Goal: Information Seeking & Learning: Check status

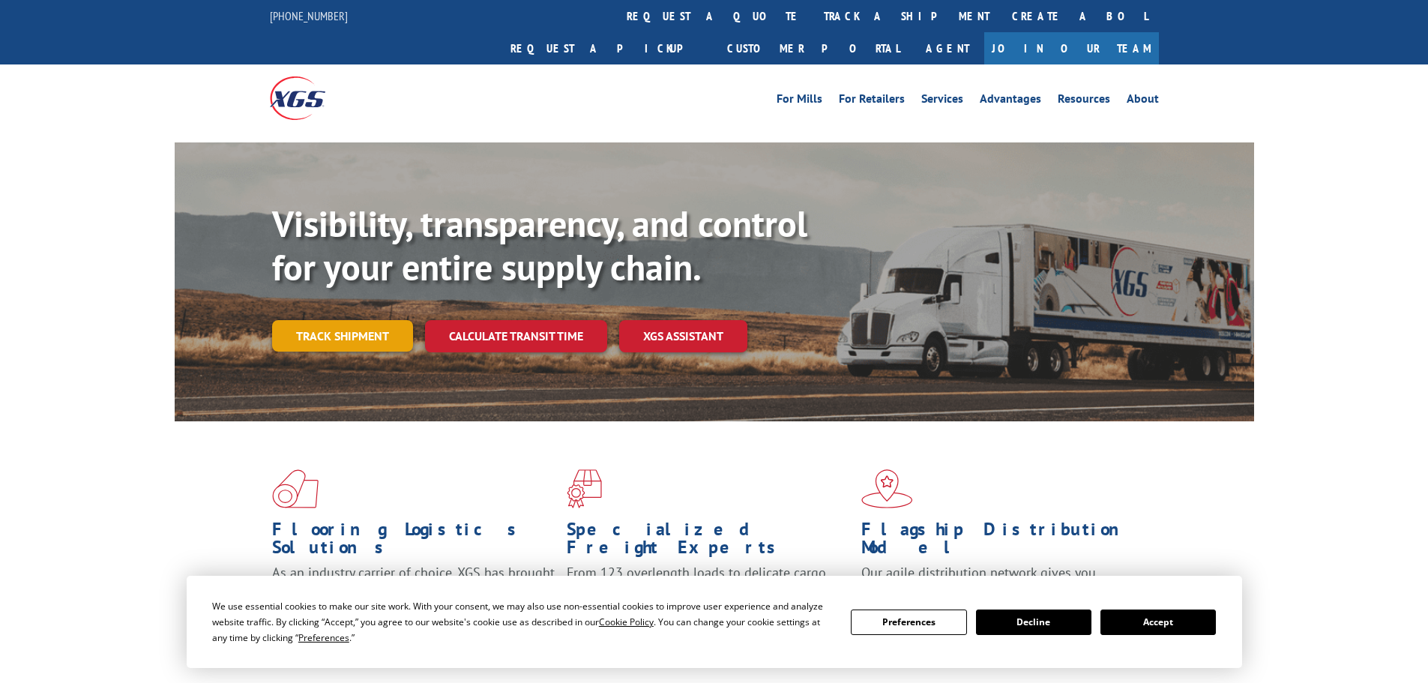
click at [337, 320] on link "Track shipment" at bounding box center [342, 335] width 141 height 31
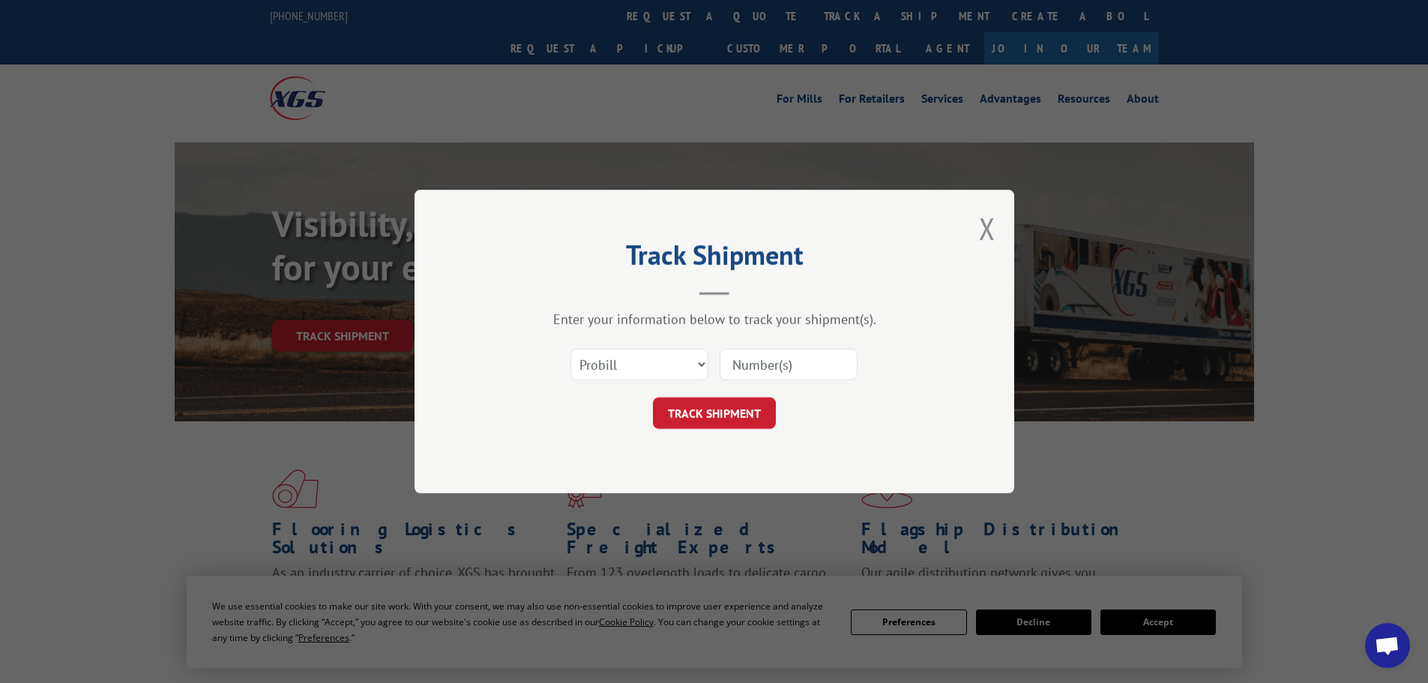
paste input "17229448"
type input "17229448"
click at [726, 412] on button "TRACK SHIPMENT" at bounding box center [714, 412] width 123 height 31
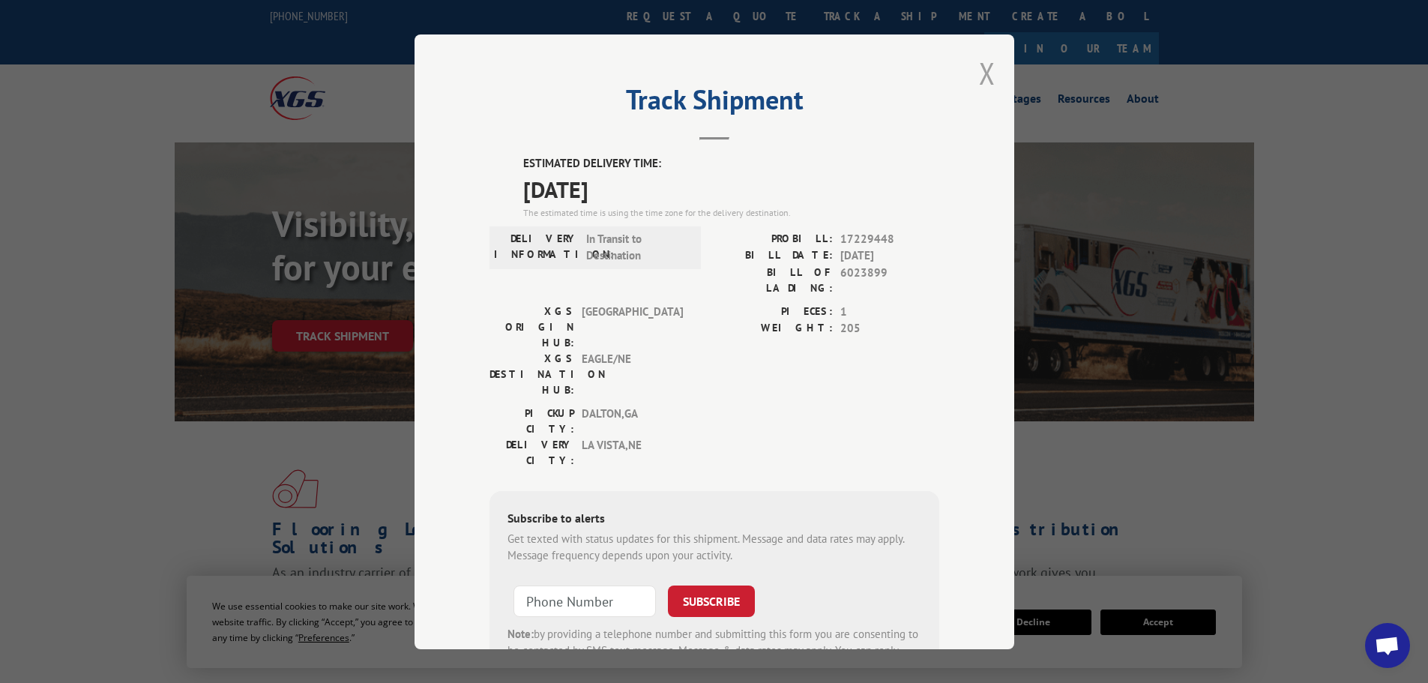
click at [979, 72] on button "Close modal" at bounding box center [987, 73] width 16 height 40
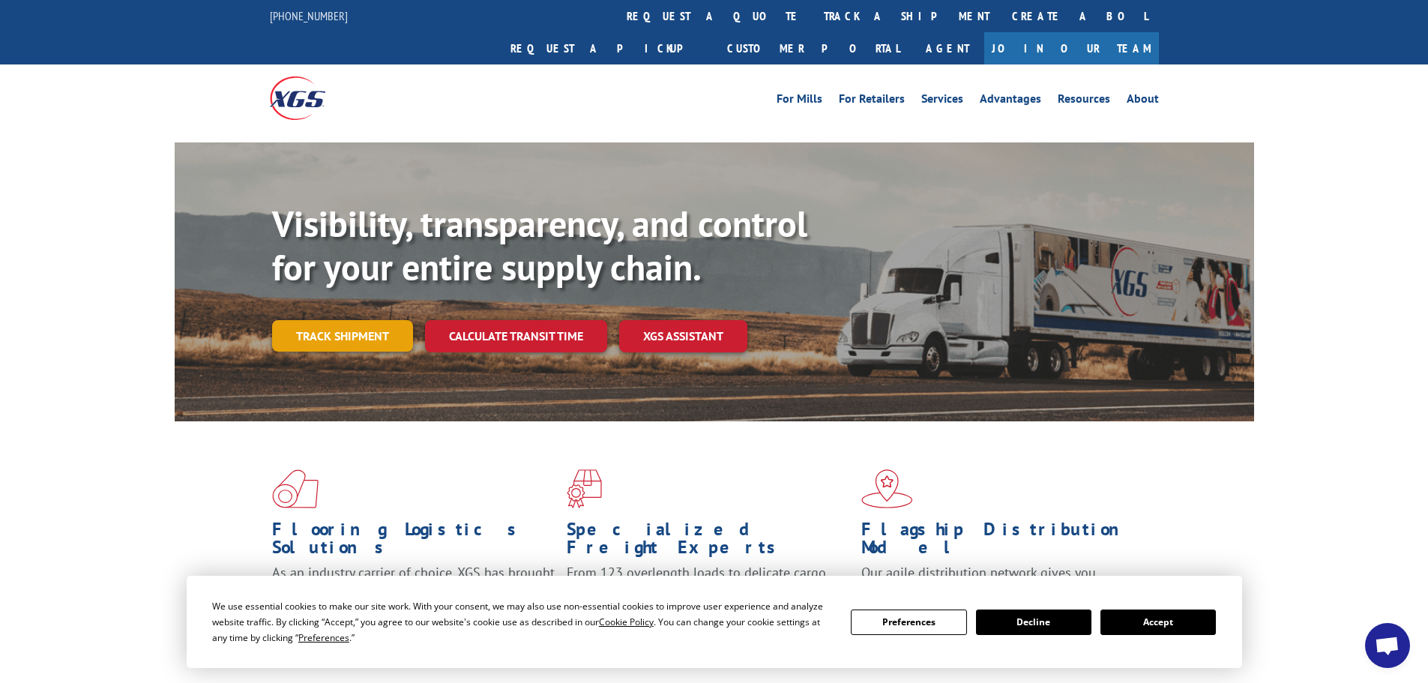
click at [369, 320] on link "Track shipment" at bounding box center [342, 335] width 141 height 31
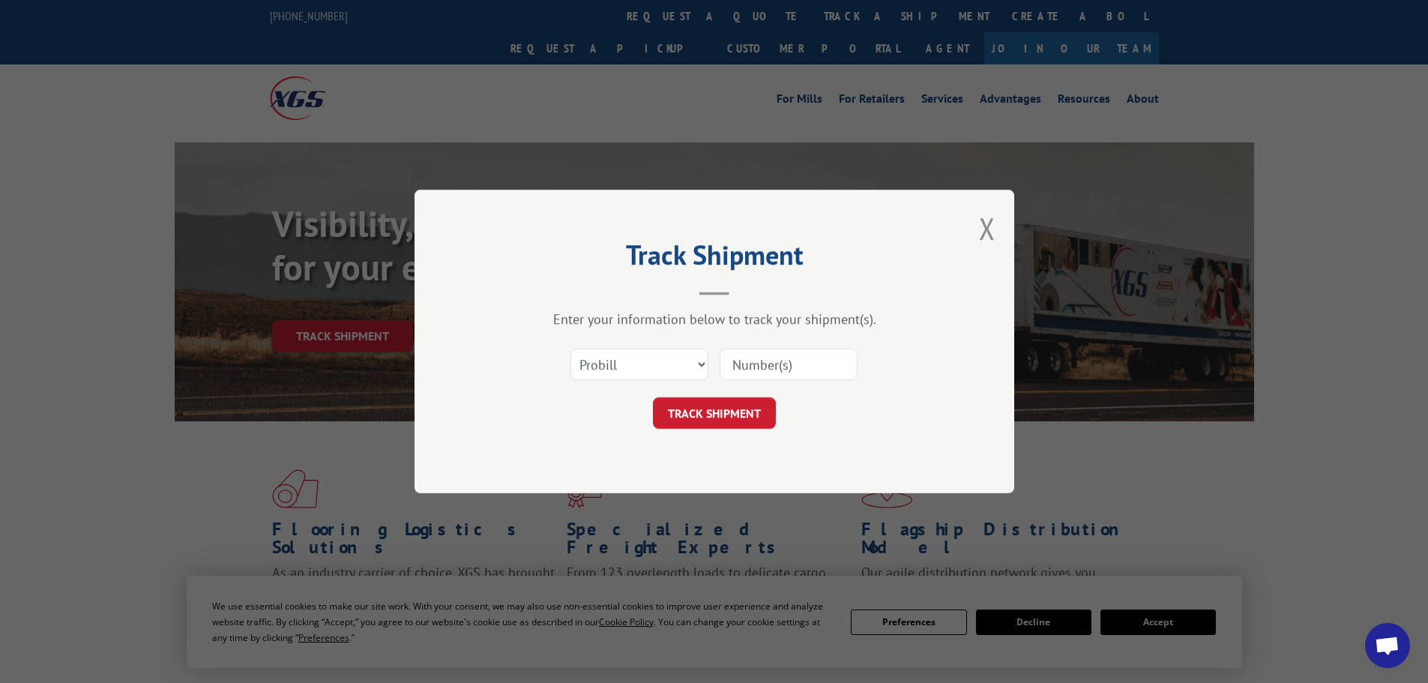
paste input "17229402"
type input "17229402"
click at [693, 413] on button "TRACK SHIPMENT" at bounding box center [714, 412] width 123 height 31
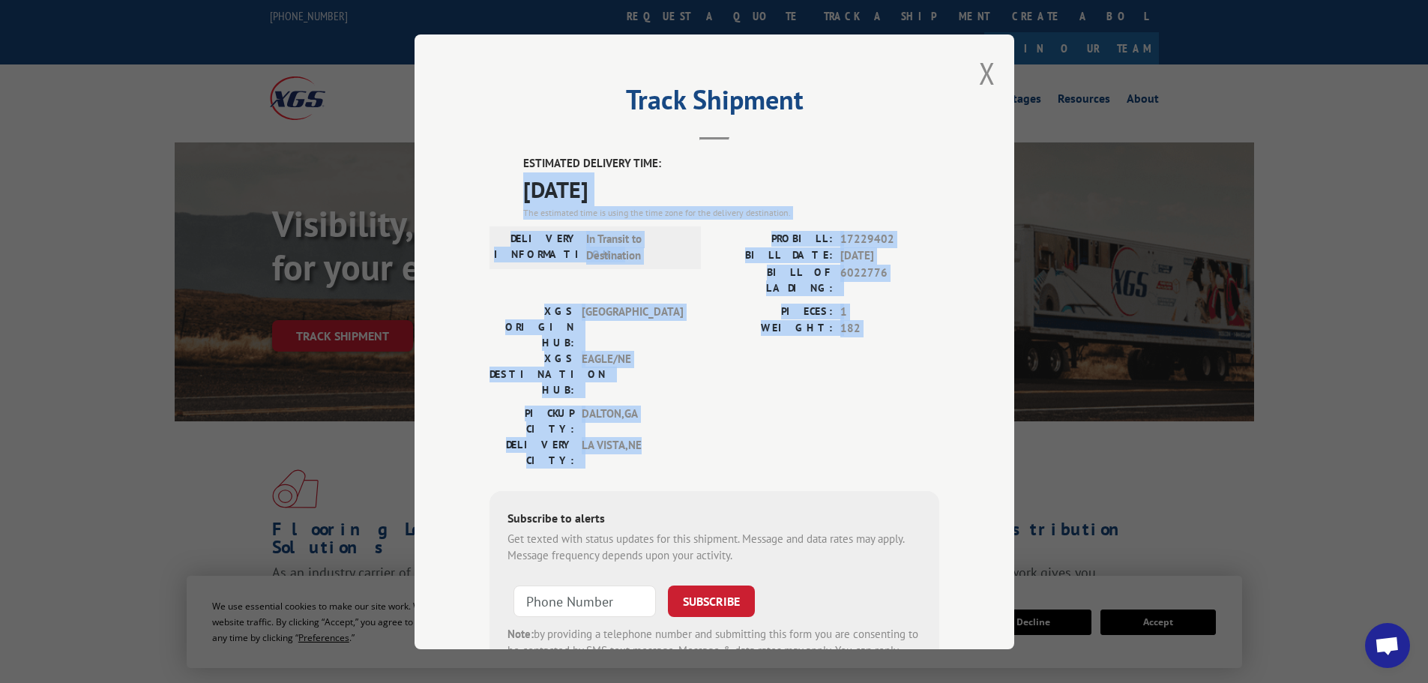
drag, startPoint x: 520, startPoint y: 190, endPoint x: 645, endPoint y: 367, distance: 217.8
click at [645, 367] on div "ESTIMATED DELIVERY TIME: [DATE] The estimated time is using the time zone for t…" at bounding box center [715, 424] width 450 height 539
copy div "[DATE] The estimated time is using the time zone for the delivery destination. …"
click at [985, 71] on button "Close modal" at bounding box center [987, 73] width 16 height 40
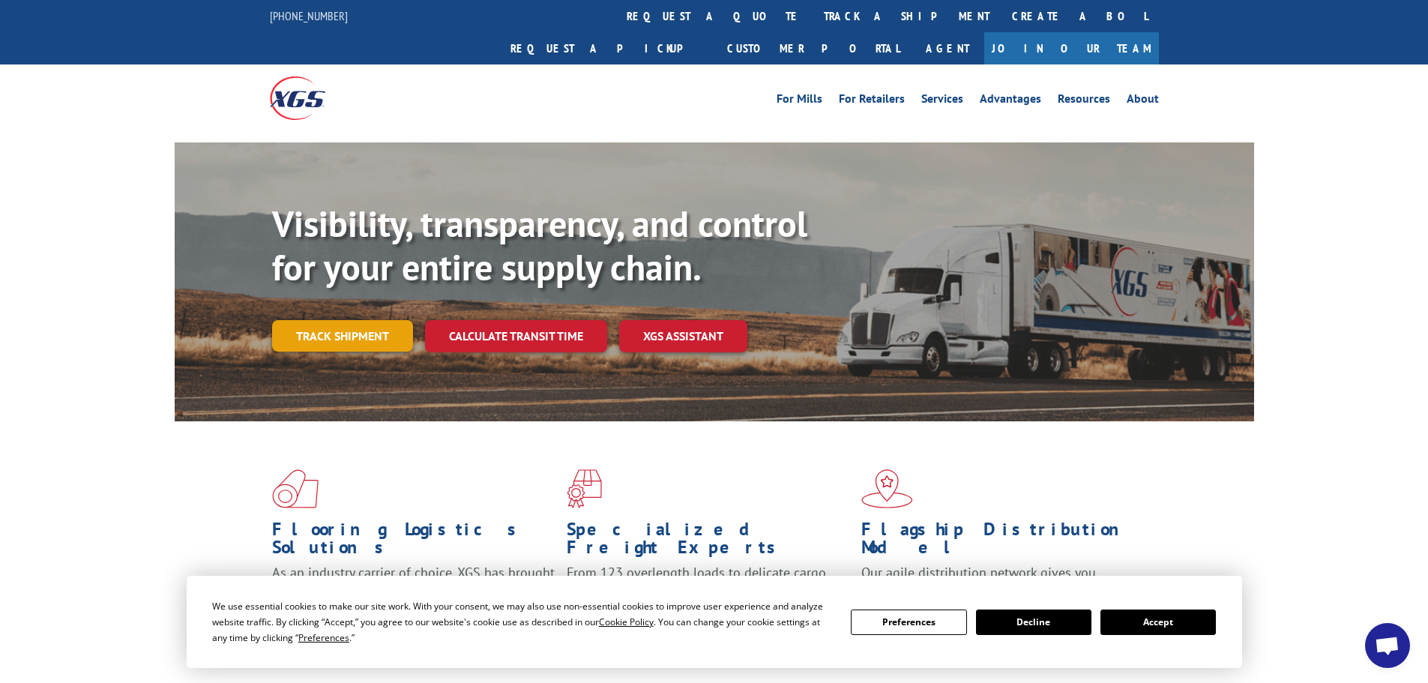
click at [363, 320] on link "Track shipment" at bounding box center [342, 335] width 141 height 31
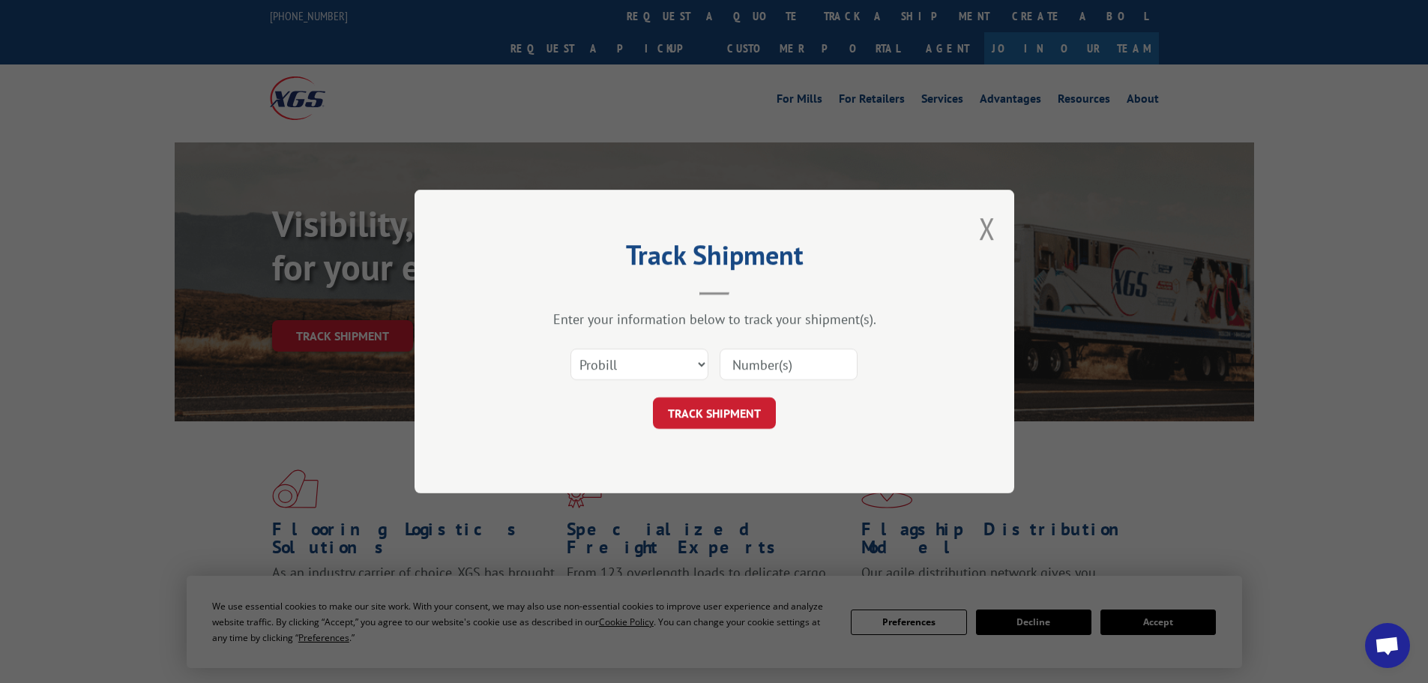
paste input "17471026"
type input "17471026"
click at [702, 415] on button "TRACK SHIPMENT" at bounding box center [714, 412] width 123 height 31
